Goal: Task Accomplishment & Management: Manage account settings

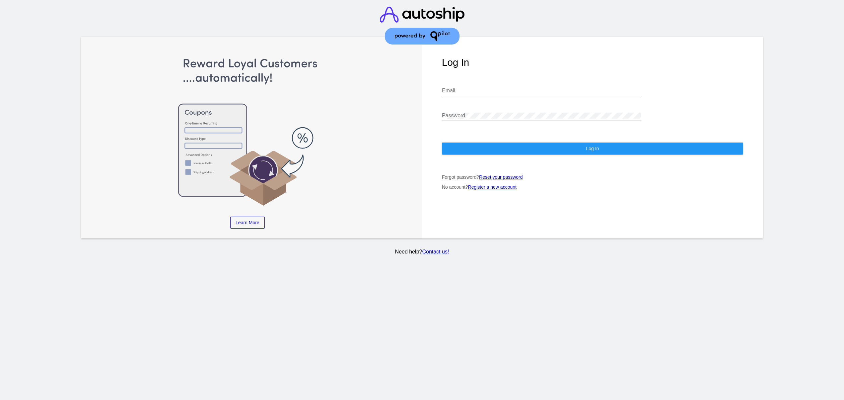
type input "[EMAIL_ADDRESS][DOMAIN_NAME]"
click at [495, 90] on input "[EMAIL_ADDRESS][DOMAIN_NAME]" at bounding box center [541, 91] width 199 height 6
click at [514, 97] on div "[EMAIL_ADDRESS][DOMAIN_NAME] Email" at bounding box center [541, 92] width 199 height 22
click at [519, 86] on div "[EMAIL_ADDRESS][DOMAIN_NAME] Email" at bounding box center [541, 88] width 199 height 15
click at [521, 69] on div "Log In jr@patternsinthecloud.com Email Password Log In Forgot password? Reset y…" at bounding box center [592, 138] width 341 height 202
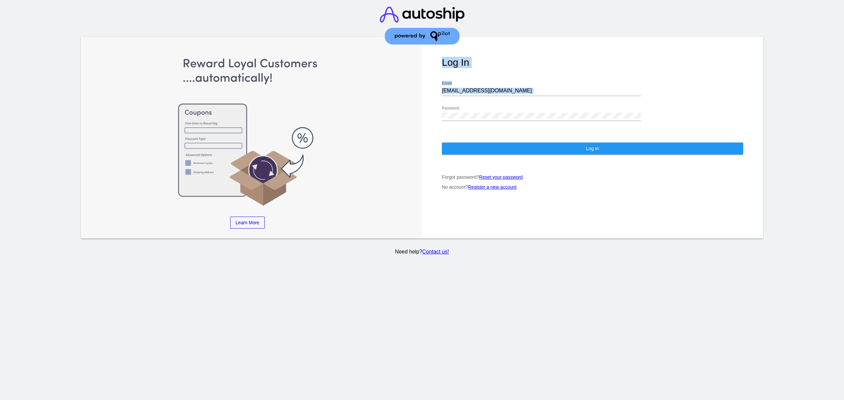
drag, startPoint x: 507, startPoint y: 95, endPoint x: 370, endPoint y: 93, distance: 136.1
click at [370, 93] on div "Learn More Learn How Learn More Learn How Learn More Learn How ‹ › Log In jr@pa…" at bounding box center [422, 138] width 682 height 202
click at [482, 92] on input "jr@patternsinthecloud.com" at bounding box center [541, 91] width 199 height 6
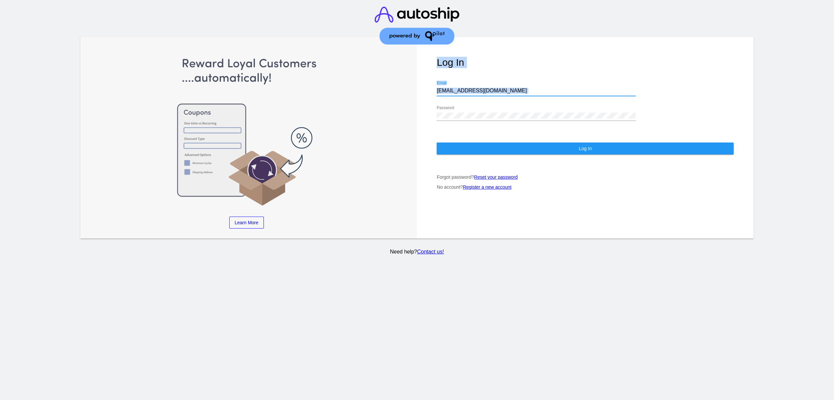
click at [482, 92] on input "jr@patternsinthecloud.com" at bounding box center [536, 91] width 199 height 6
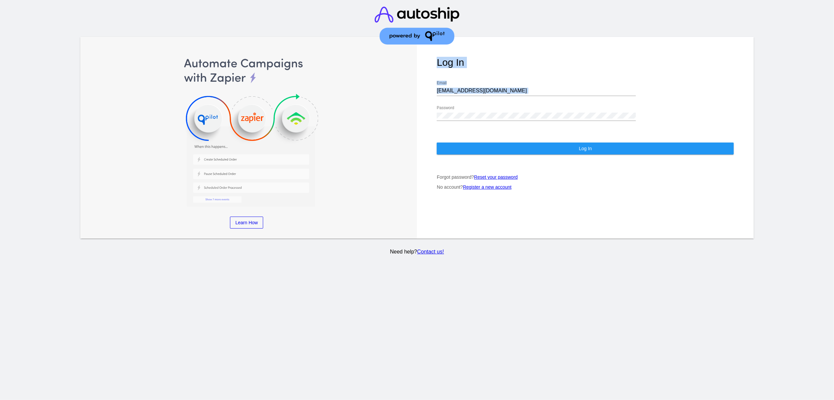
click at [544, 44] on div "Log In jr@patternsinthecloud.com Email Password Log In Forgot password? Reset y…" at bounding box center [585, 138] width 337 height 202
click at [529, 144] on button "Log In" at bounding box center [585, 148] width 297 height 12
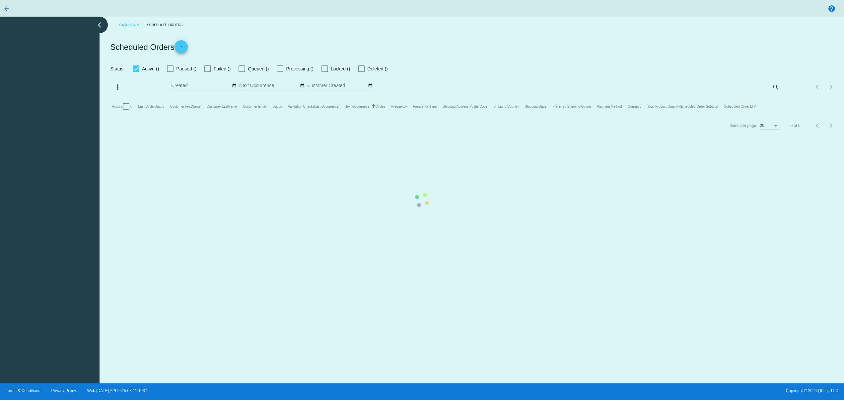
checkbox input "false"
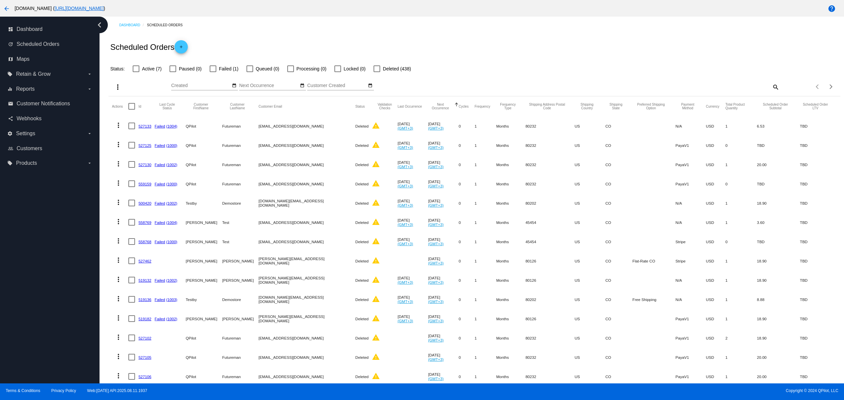
click at [5, 5] on mat-icon "arrow_back" at bounding box center [7, 9] width 8 height 8
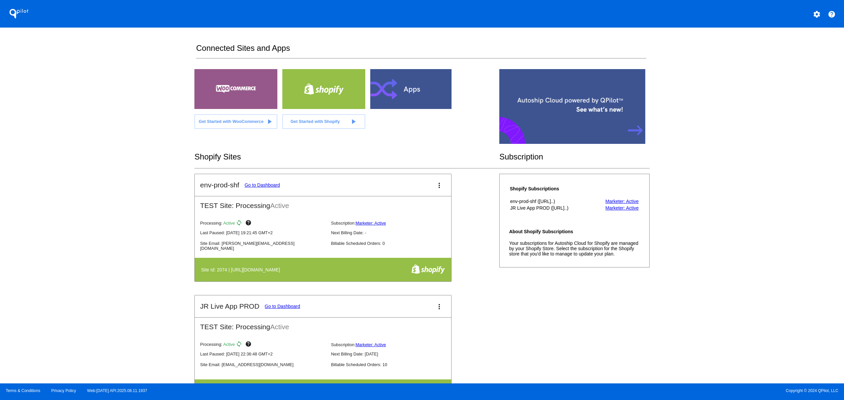
click at [578, 328] on div "env-prod-shf Go to Dashboard more_vert TEST Site: Processing Active Processing:…" at bounding box center [422, 295] width 455 height 243
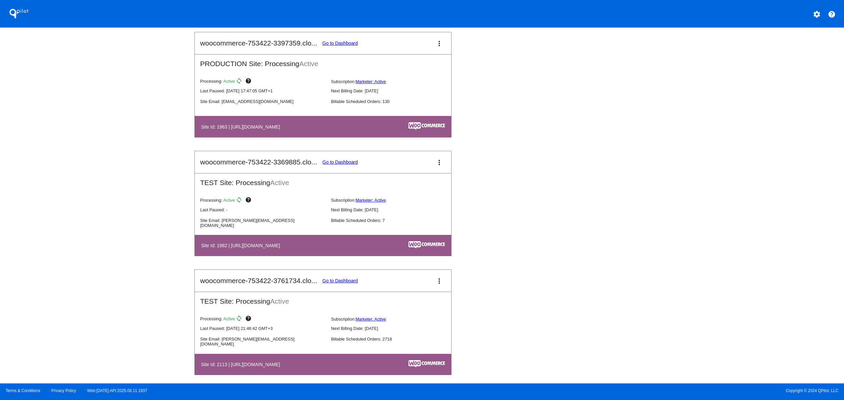
scroll to position [797, 0]
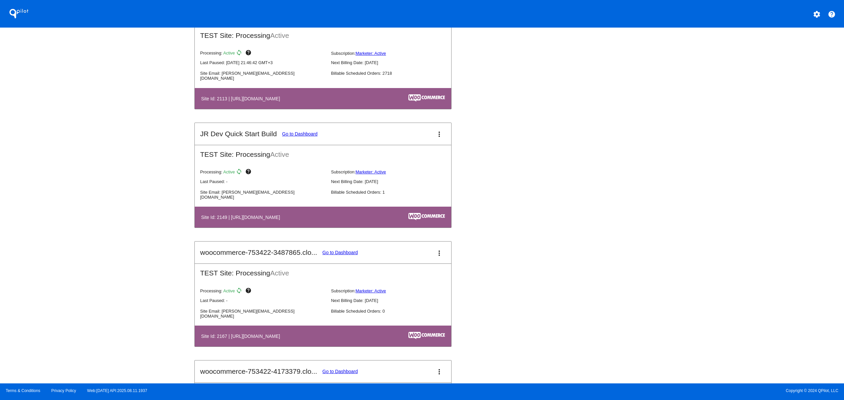
drag, startPoint x: 287, startPoint y: 217, endPoint x: 355, endPoint y: 218, distance: 68.1
click at [348, 218] on table "Site Id: 2149 | https://woocommerce-753422-3843304.cloudwaysapps.com" at bounding box center [323, 216] width 257 height 21
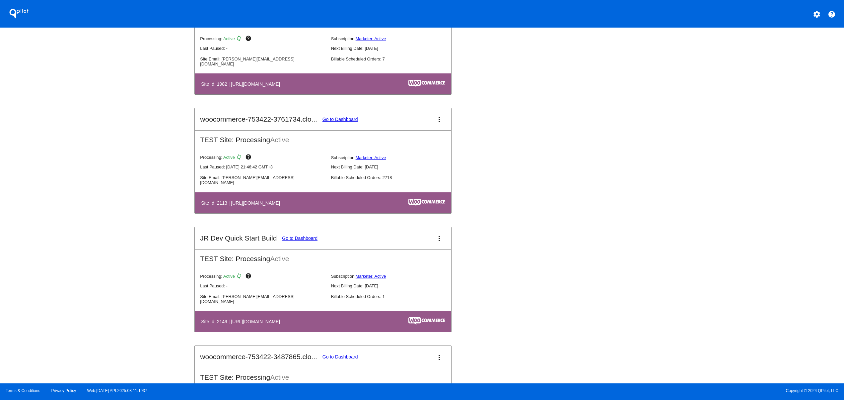
scroll to position [664, 0]
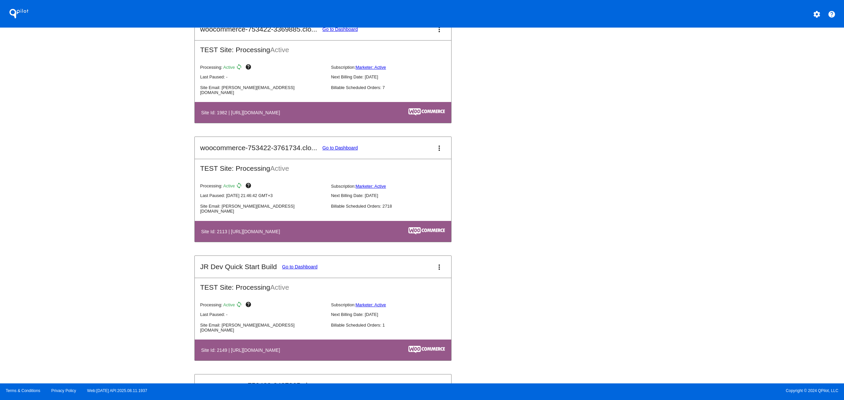
drag, startPoint x: 267, startPoint y: 117, endPoint x: 347, endPoint y: 126, distance: 79.9
click at [283, 115] on h4 "Site Id: 1982 | https://woocommerce-753422-3369885.cloudwaysapps.com" at bounding box center [242, 112] width 82 height 5
click at [183, 192] on div "QPilot settings help Connected Sites and Apps Get Started with WooCommerce play…" at bounding box center [422, 191] width 844 height 383
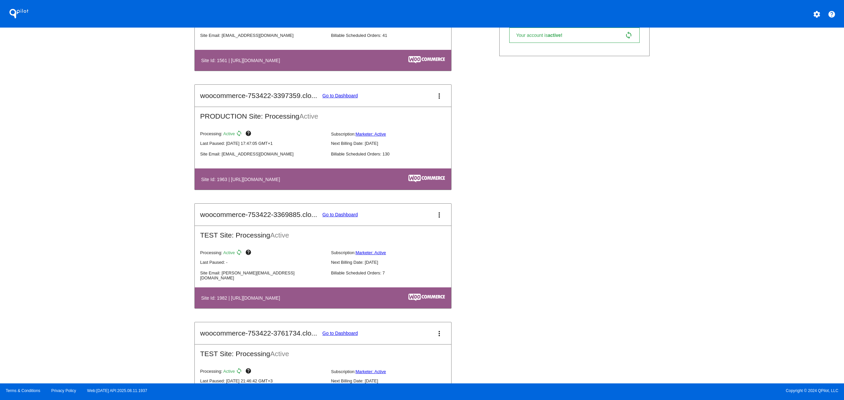
scroll to position [398, 0]
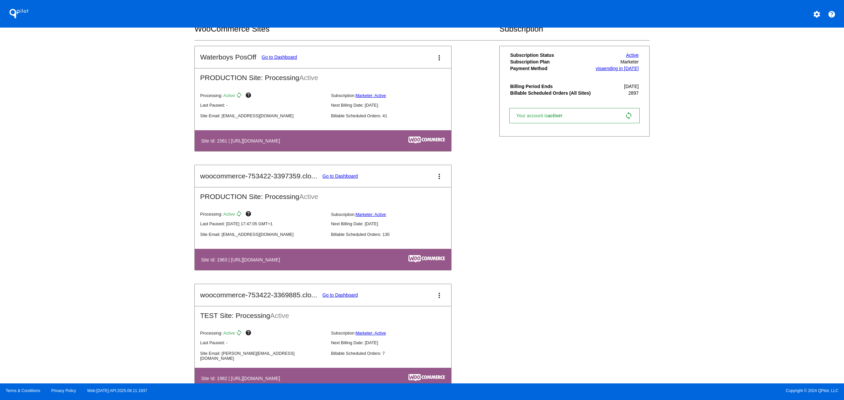
drag, startPoint x: 267, startPoint y: 139, endPoint x: 334, endPoint y: 136, distance: 66.8
click at [334, 136] on table "Site Id: 1561 | https://woocommerce-753422-2603966.cloudwaysapps.com" at bounding box center [323, 140] width 257 height 21
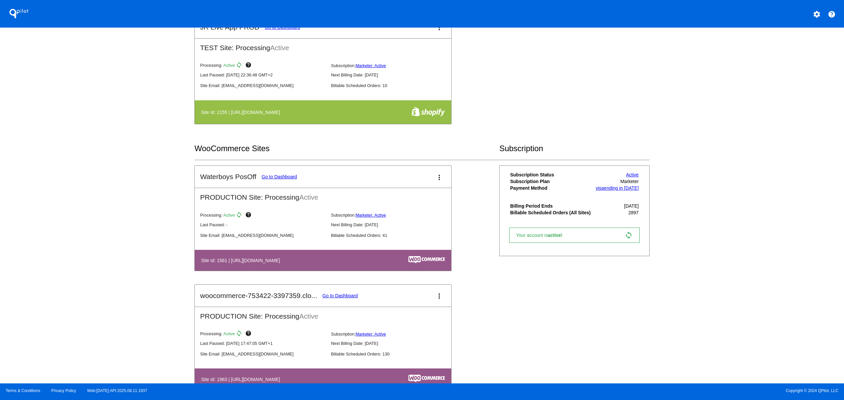
scroll to position [266, 0]
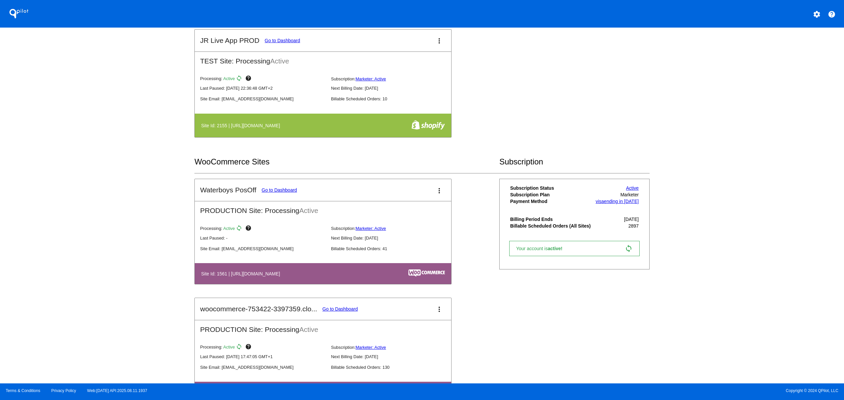
drag, startPoint x: 311, startPoint y: 285, endPoint x: 243, endPoint y: 285, distance: 67.7
click at [243, 284] on table "Site Id: 1561 | https://woocommerce-753422-2603966.cloudwaysapps.com" at bounding box center [323, 273] width 257 height 21
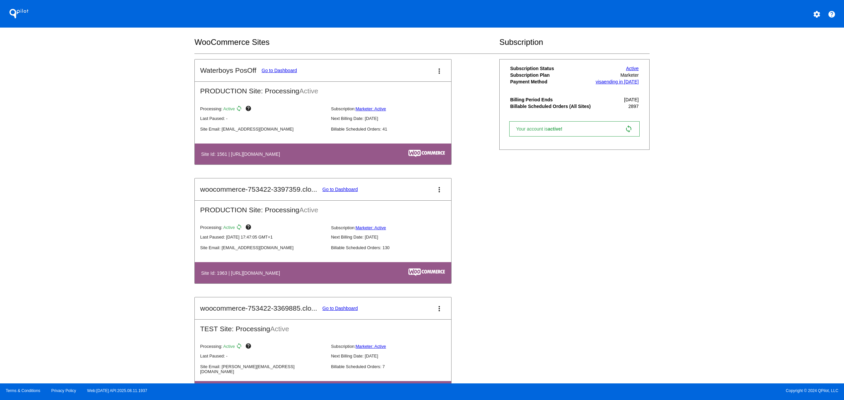
scroll to position [398, 0]
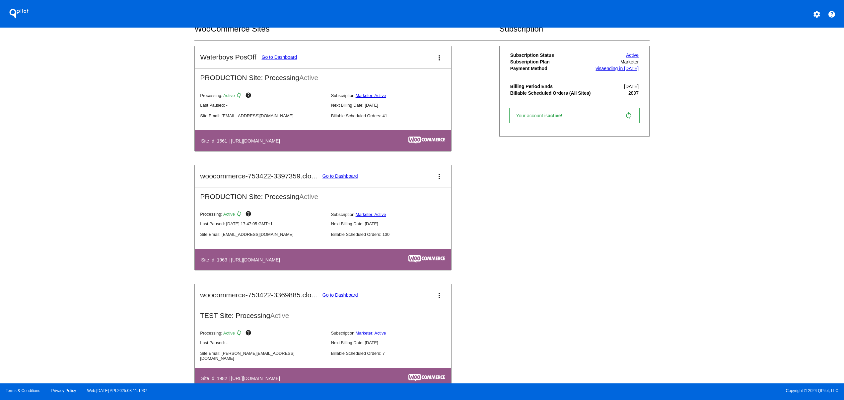
drag, startPoint x: 270, startPoint y: 261, endPoint x: 356, endPoint y: 261, distance: 86.6
click at [283, 261] on h4 "Site Id: 1963 | https://woocommerce-753422-3397359.cloudwaysapps.com" at bounding box center [242, 259] width 82 height 5
click at [348, 177] on link "Go to Dashboard" at bounding box center [341, 175] width 36 height 5
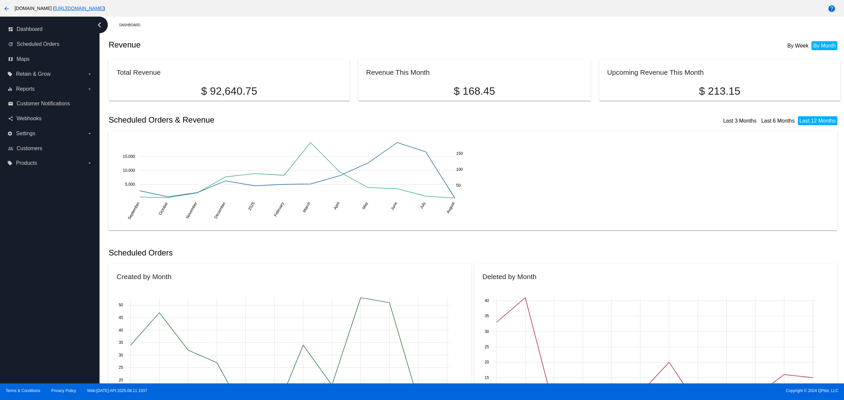
click at [375, 60] on mat-card "Revenue This Month $ 168.45" at bounding box center [474, 79] width 233 height 41
drag, startPoint x: 348, startPoint y: 66, endPoint x: 548, endPoint y: 60, distance: 200.2
click at [522, 67] on div "Total Revenue $ 92,640.75 Revenue This Month $ 168.45 Upcoming Revenue This Mon…" at bounding box center [475, 76] width 732 height 41
click at [560, 49] on div "Revenue By Week By Month" at bounding box center [475, 45] width 732 height 23
click at [784, 35] on div "By Week By Month" at bounding box center [778, 41] width 119 height 15
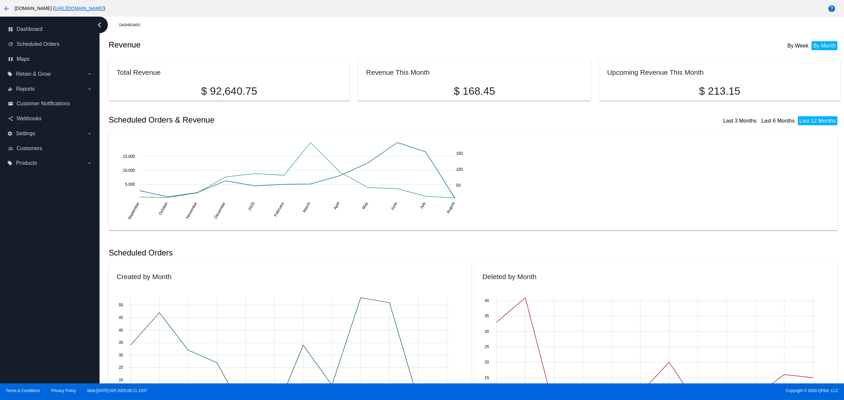
click at [794, 51] on div "By Week By Month" at bounding box center [780, 45] width 122 height 23
click at [788, 44] on li "By Week" at bounding box center [798, 45] width 25 height 9
click at [728, 127] on div "Last 3 Months Last 6 Months Last 12 Months" at bounding box center [658, 120] width 366 height 23
click at [727, 117] on div "Last 3 Months Last 6 Months Last 12 Months" at bounding box center [656, 116] width 363 height 15
click at [732, 121] on link "Last 3 Months" at bounding box center [741, 121] width 34 height 6
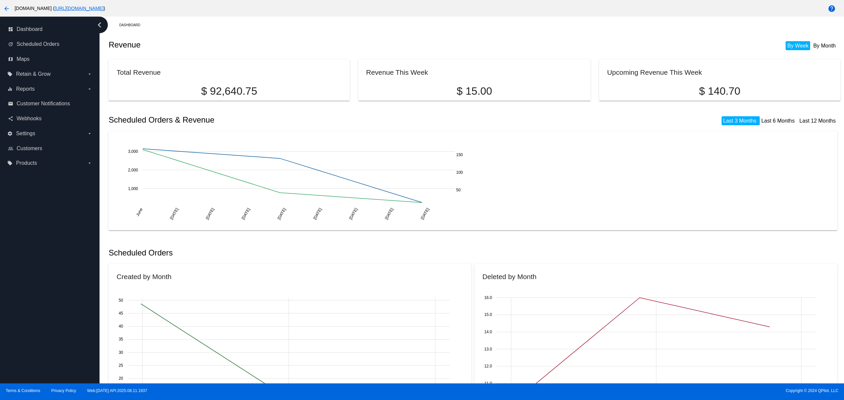
click at [769, 123] on link "Last 6 Months" at bounding box center [779, 121] width 34 height 6
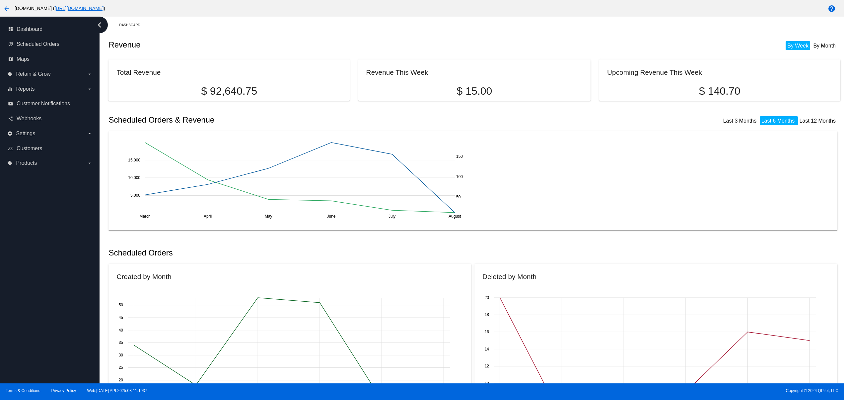
click at [815, 123] on link "Last 12 Months" at bounding box center [818, 121] width 36 height 6
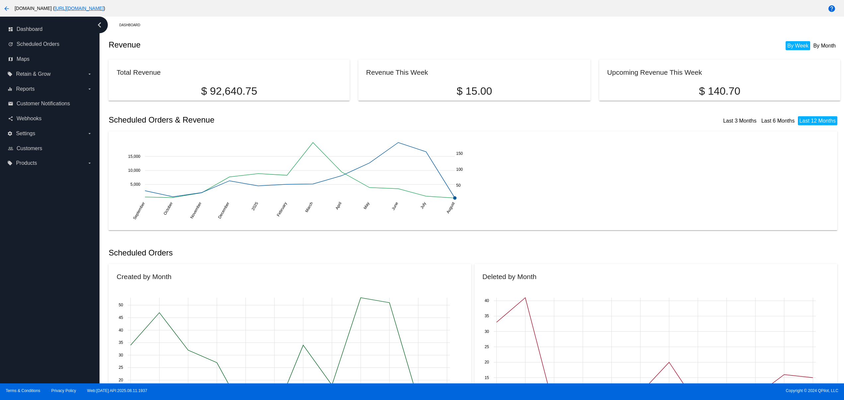
drag, startPoint x: 461, startPoint y: 152, endPoint x: 492, endPoint y: 169, distance: 35.3
click at [489, 167] on div "September September October October November November December December 2025 20…" at bounding box center [473, 180] width 713 height 83
click at [521, 196] on div "September September October October November November December December 2025 20…" at bounding box center [473, 180] width 713 height 83
drag, startPoint x: 453, startPoint y: 166, endPoint x: 502, endPoint y: 161, distance: 49.0
click at [495, 161] on div "September September October October November November December December 2025 20…" at bounding box center [473, 180] width 713 height 83
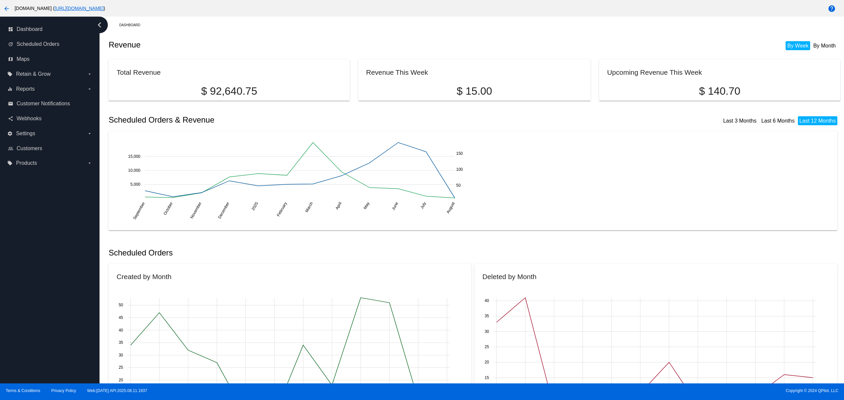
click at [526, 200] on div "September September October October November November December December 2025 20…" at bounding box center [473, 180] width 713 height 83
click at [613, 186] on div "September September October October November November December December 2025 20…" at bounding box center [473, 180] width 713 height 83
drag, startPoint x: 455, startPoint y: 86, endPoint x: 493, endPoint y: 79, distance: 38.4
click at [493, 79] on mat-card "Revenue This Week $ 15.00" at bounding box center [474, 79] width 233 height 41
click at [538, 143] on div "September September October October November November December December 2025 20…" at bounding box center [473, 180] width 713 height 83
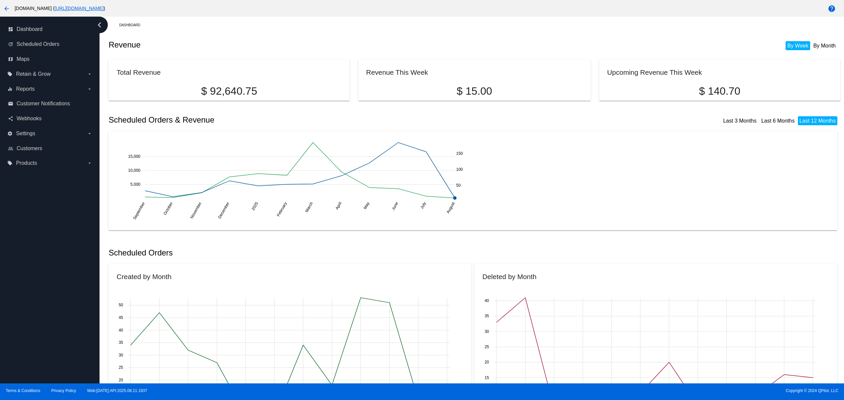
drag, startPoint x: 444, startPoint y: 152, endPoint x: 510, endPoint y: 164, distance: 67.5
click at [503, 158] on div "September September October October November November December December 2025 20…" at bounding box center [473, 180] width 713 height 83
drag, startPoint x: 544, startPoint y: 224, endPoint x: 505, endPoint y: 119, distance: 111.7
click at [544, 222] on div "September September October October November November December December 2025 20…" at bounding box center [473, 180] width 713 height 83
drag, startPoint x: 437, startPoint y: 86, endPoint x: 546, endPoint y: 88, distance: 109.6
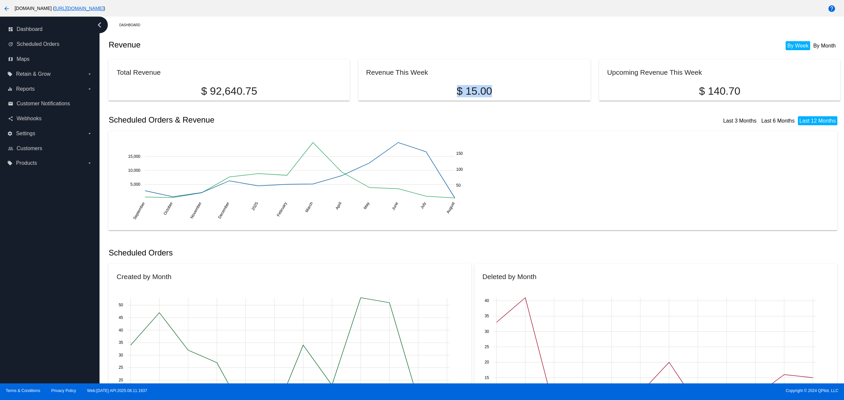
click at [540, 86] on p "$ 15.00" at bounding box center [474, 91] width 217 height 12
click at [596, 192] on div "September September October October November November December December 2025 20…" at bounding box center [473, 180] width 713 height 83
drag, startPoint x: 671, startPoint y: 88, endPoint x: 526, endPoint y: 127, distance: 150.0
click at [528, 88] on div "Total Revenue $ 92,640.75 Revenue This Week $ 15.00 Upcoming Revenue This Week …" at bounding box center [475, 76] width 732 height 41
drag, startPoint x: 599, startPoint y: 238, endPoint x: 596, endPoint y: 230, distance: 7.9
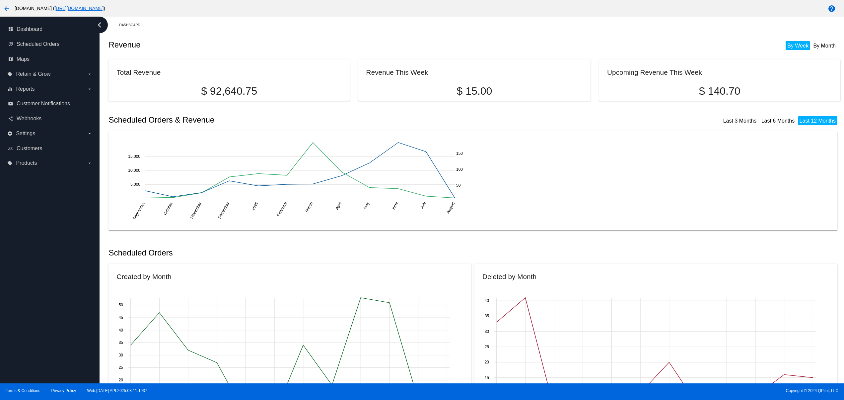
click at [55, 101] on span "Customer Notifications" at bounding box center [43, 104] width 53 height 6
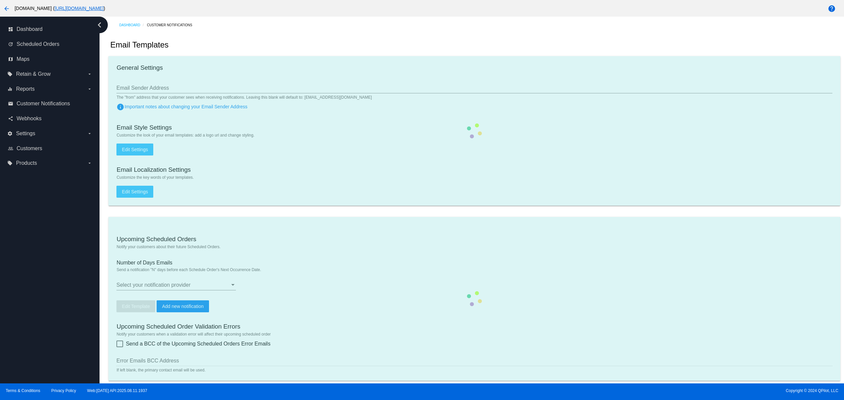
checkbox input "true"
type input "2"
checkbox input "true"
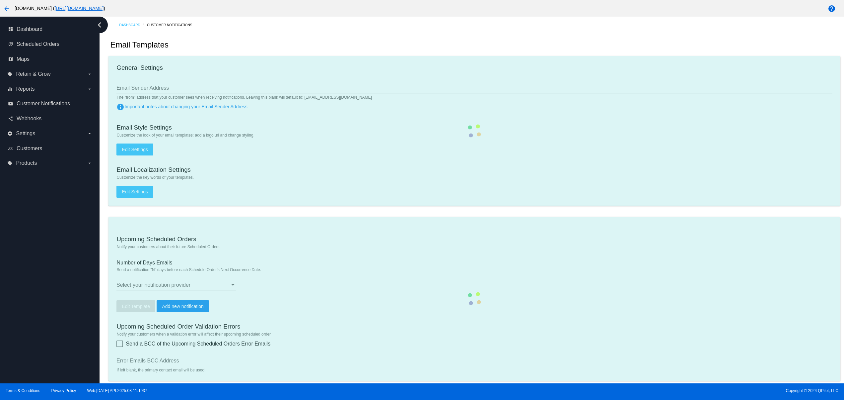
checkbox input "true"
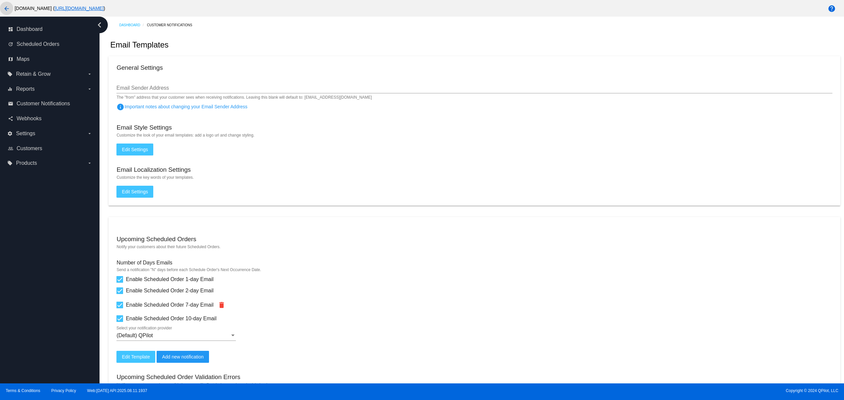
click at [7, 3] on button "arrow_back" at bounding box center [6, 8] width 13 height 13
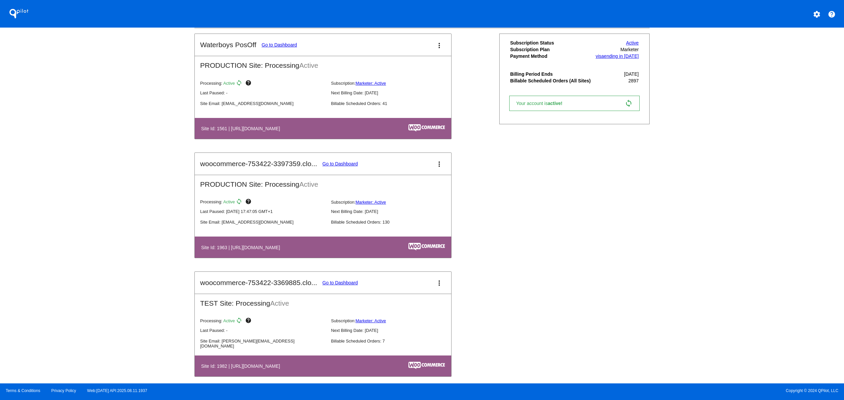
scroll to position [398, 0]
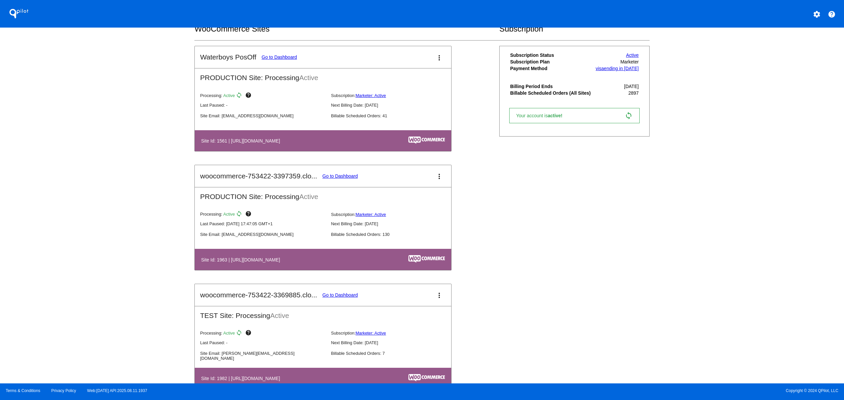
drag, startPoint x: 259, startPoint y: 256, endPoint x: 353, endPoint y: 256, distance: 94.3
click at [353, 256] on table "Site Id: 1963 | https://woocommerce-753422-3397359.cloudwaysapps.com" at bounding box center [323, 259] width 257 height 21
click at [348, 179] on link "Go to Dashboard" at bounding box center [341, 175] width 36 height 5
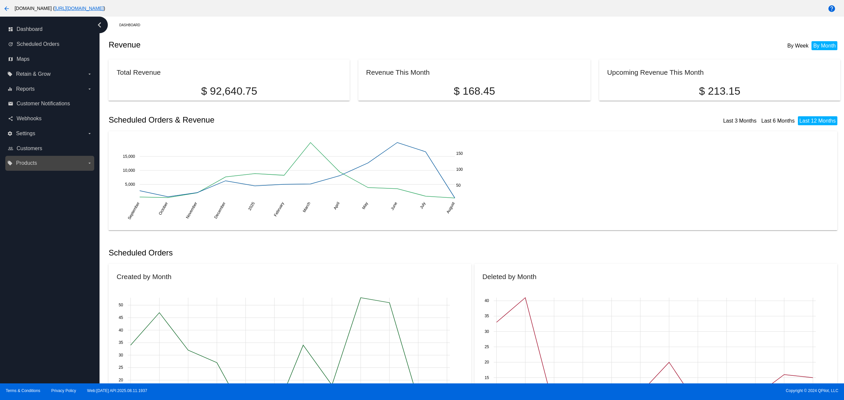
click at [26, 163] on span "Products" at bounding box center [26, 163] width 21 height 6
click at [0, 0] on input "local_offer Products arrow_drop_down" at bounding box center [0, 0] width 0 height 0
click at [23, 137] on label "settings Settings arrow_drop_down" at bounding box center [49, 133] width 85 height 11
click at [0, 0] on input "settings Settings arrow_drop_down" at bounding box center [0, 0] width 0 height 0
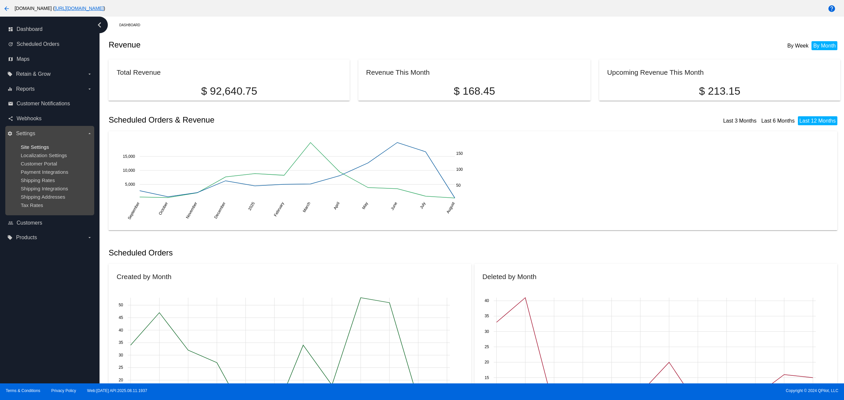
click at [42, 149] on span "Site Settings" at bounding box center [35, 147] width 28 height 6
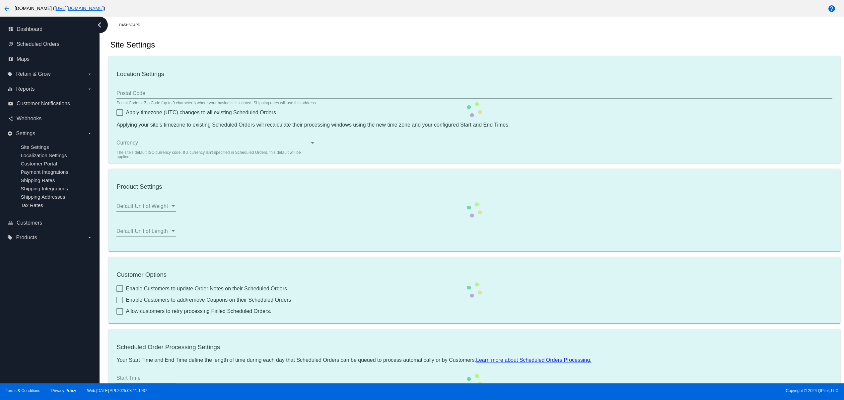
type input "80033"
checkbox input "true"
type input "13:00"
checkbox input "true"
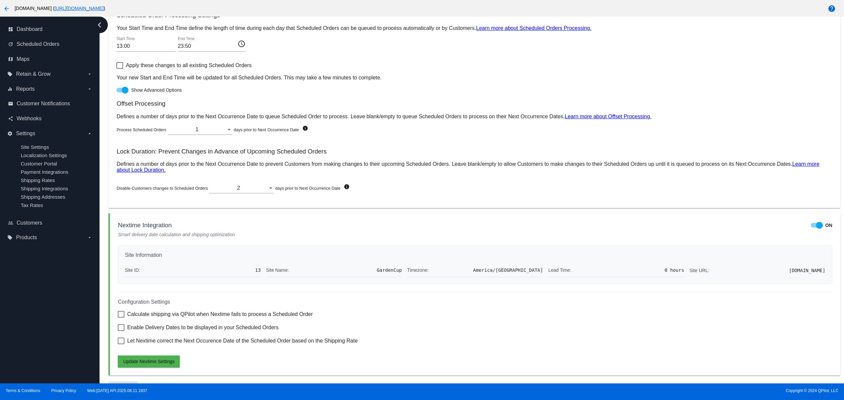
scroll to position [373, 0]
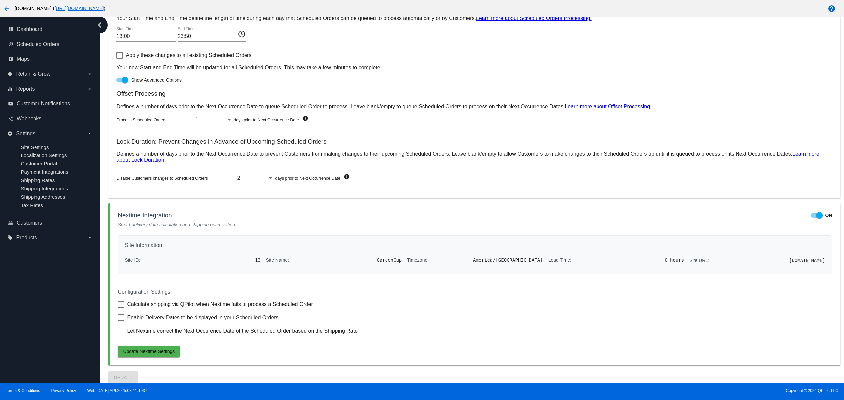
drag, startPoint x: 120, startPoint y: 296, endPoint x: 190, endPoint y: 296, distance: 70.4
click at [186, 296] on div "Configuration Settings Calculate shipping via QPilot when Nextime fails to proc…" at bounding box center [475, 319] width 715 height 75
drag, startPoint x: 121, startPoint y: 226, endPoint x: 253, endPoint y: 216, distance: 131.8
click at [245, 220] on mat-card "Nextime Integration ON Smart delivery date calculation and shipping optimizatio…" at bounding box center [475, 284] width 732 height 162
click at [269, 198] on div "Location Settings 80033 Postal Code Postal Code or Zip Code (up to 9 characters…" at bounding box center [475, 37] width 732 height 694
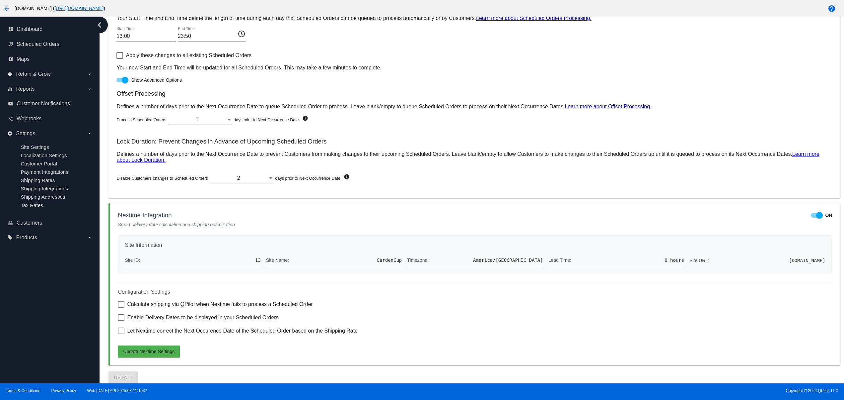
click at [811, 216] on label "ON" at bounding box center [822, 215] width 22 height 8
click at [814, 217] on input "ON" at bounding box center [814, 217] width 0 height 0
checkbox input "false"
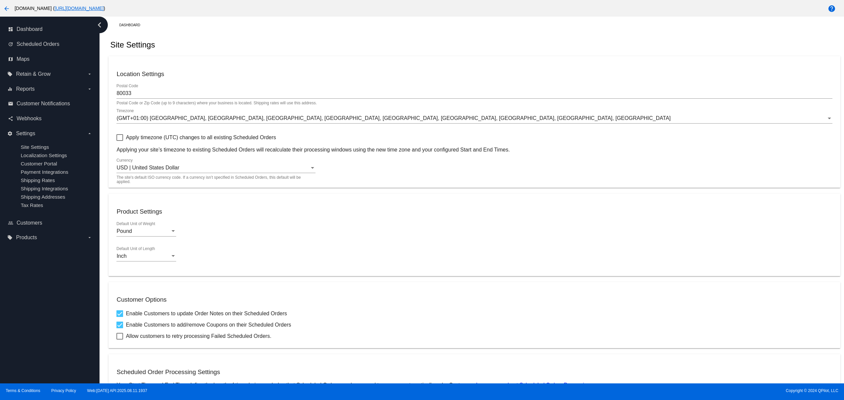
scroll to position [250, 0]
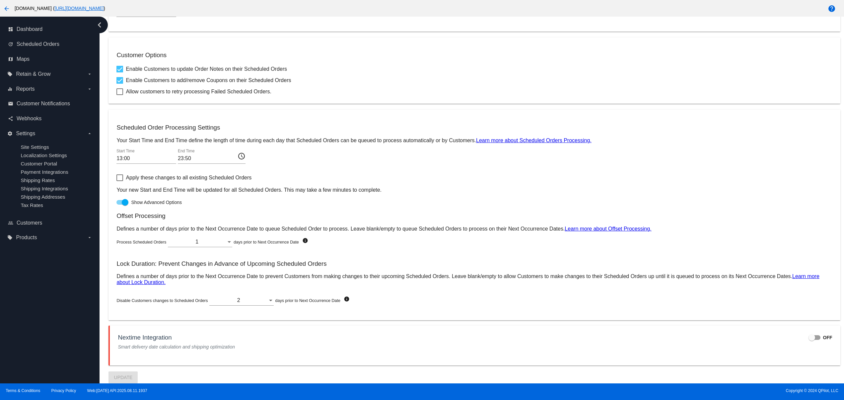
drag, startPoint x: 796, startPoint y: 160, endPoint x: 795, endPoint y: 194, distance: 34.2
click at [795, 160] on div "13:00 Start Time 23:50 End Time access_time" at bounding box center [475, 160] width 716 height 22
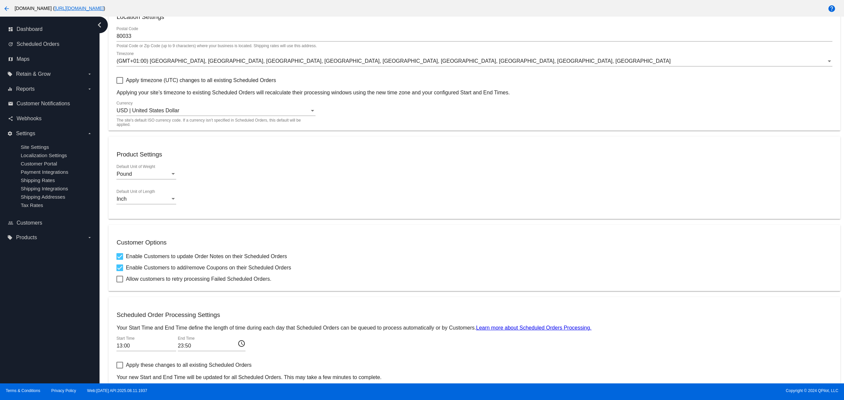
scroll to position [0, 0]
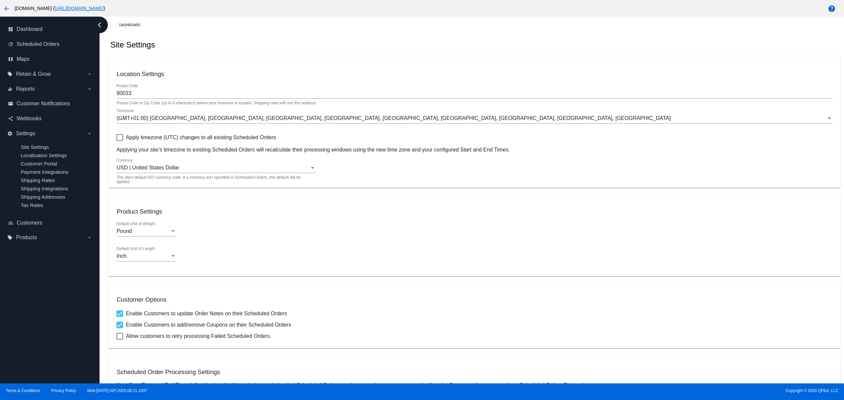
click at [352, 303] on h3 "Customer Options" at bounding box center [475, 299] width 716 height 7
click at [813, 259] on div "Inch Default Unit of Length" at bounding box center [475, 257] width 716 height 22
click at [367, 63] on mat-card "Location Settings 80033 Postal Code Postal Code or Zip Code (up to 9 characters…" at bounding box center [475, 121] width 732 height 131
click at [574, 78] on h3 "Location Settings" at bounding box center [475, 73] width 716 height 7
click at [522, 71] on h3 "Location Settings" at bounding box center [475, 73] width 716 height 7
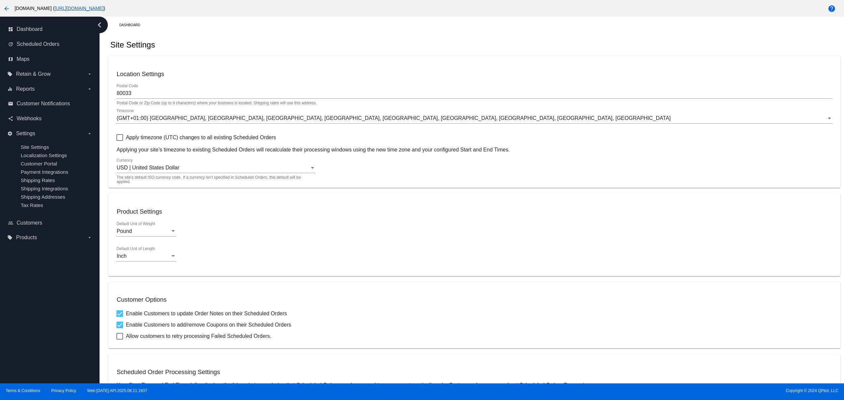
click at [359, 47] on div "Site Settings" at bounding box center [475, 45] width 732 height 23
drag, startPoint x: 394, startPoint y: 48, endPoint x: 398, endPoint y: 49, distance: 4.1
click at [396, 49] on div "Site Settings" at bounding box center [475, 45] width 732 height 23
drag, startPoint x: 424, startPoint y: 49, endPoint x: 451, endPoint y: 49, distance: 27.2
click at [430, 49] on div "Site Settings" at bounding box center [475, 45] width 732 height 23
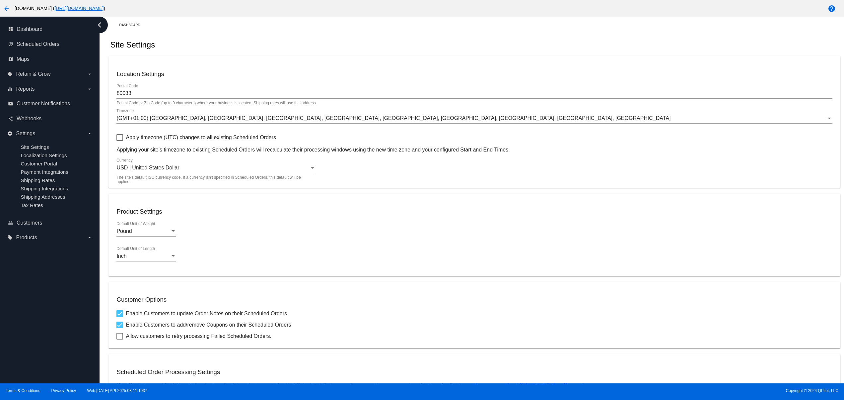
click at [457, 49] on div "Site Settings" at bounding box center [475, 45] width 732 height 23
drag, startPoint x: 489, startPoint y: 38, endPoint x: 506, endPoint y: 34, distance: 17.1
click at [490, 38] on div "Site Settings" at bounding box center [475, 45] width 732 height 23
click at [520, 32] on div "Dashboard Site Settings Location Settings 80033 Postal Code Postal Code or Zip …" at bounding box center [475, 322] width 740 height 611
click at [548, 30] on div "Dashboard" at bounding box center [479, 25] width 721 height 10
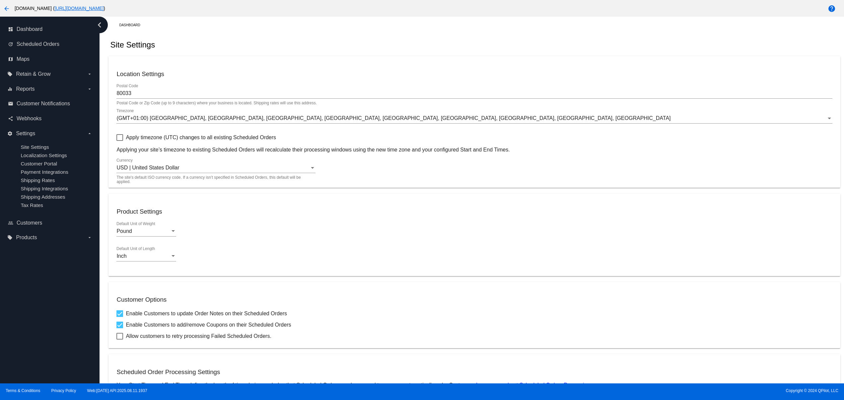
click at [476, 39] on div "Site Settings" at bounding box center [475, 45] width 732 height 23
drag, startPoint x: 416, startPoint y: 39, endPoint x: 396, endPoint y: 39, distance: 20.2
click at [416, 39] on div "Site Settings" at bounding box center [475, 45] width 732 height 23
click at [380, 39] on div "Site Settings" at bounding box center [475, 45] width 732 height 23
click at [410, 39] on div "Site Settings" at bounding box center [475, 45] width 732 height 23
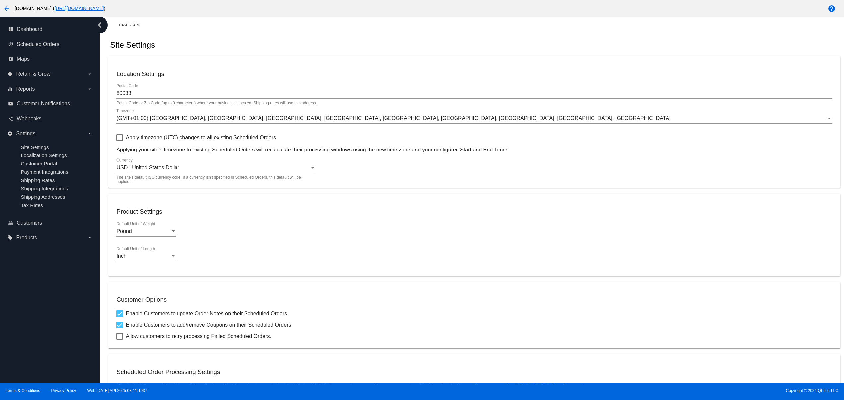
click at [435, 35] on div "Site Settings" at bounding box center [475, 45] width 732 height 23
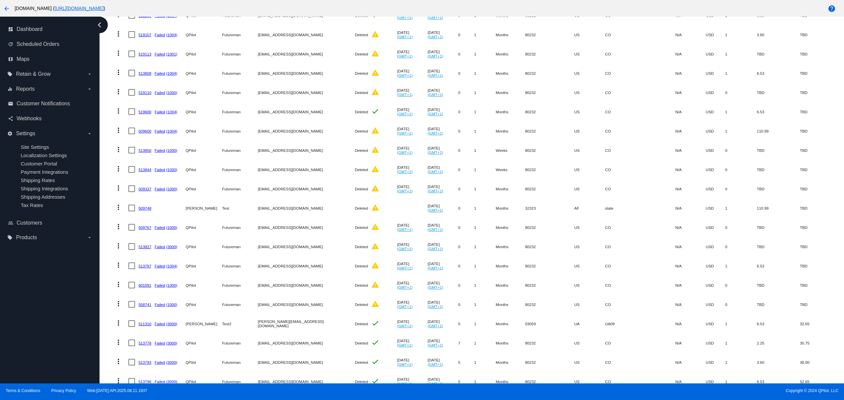
scroll to position [147, 0]
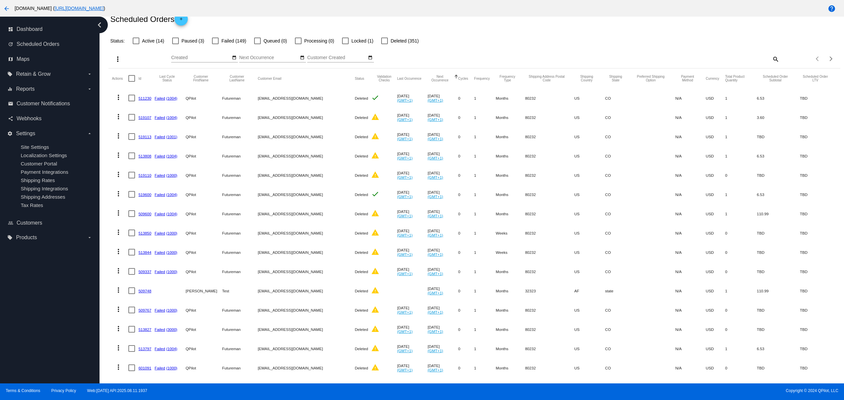
scroll to position [15, 0]
